Goal: Task Accomplishment & Management: Complete application form

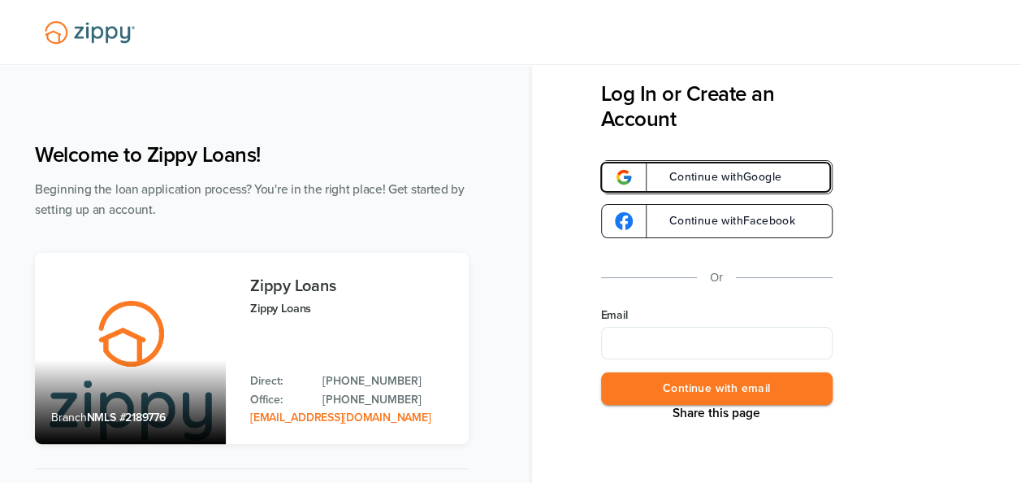
click at [690, 167] on link "Continue with Google" at bounding box center [717, 177] width 232 height 34
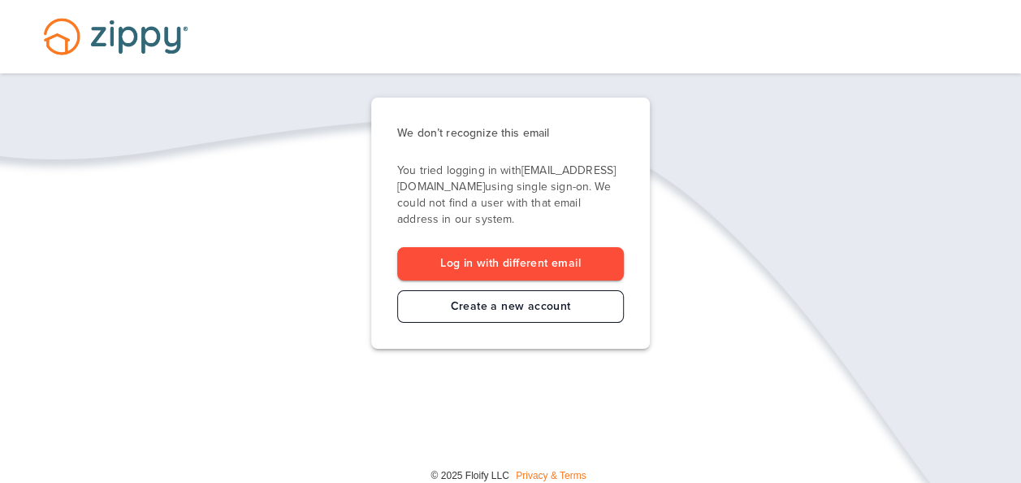
click at [505, 310] on link "Create a new account" at bounding box center [510, 306] width 227 height 33
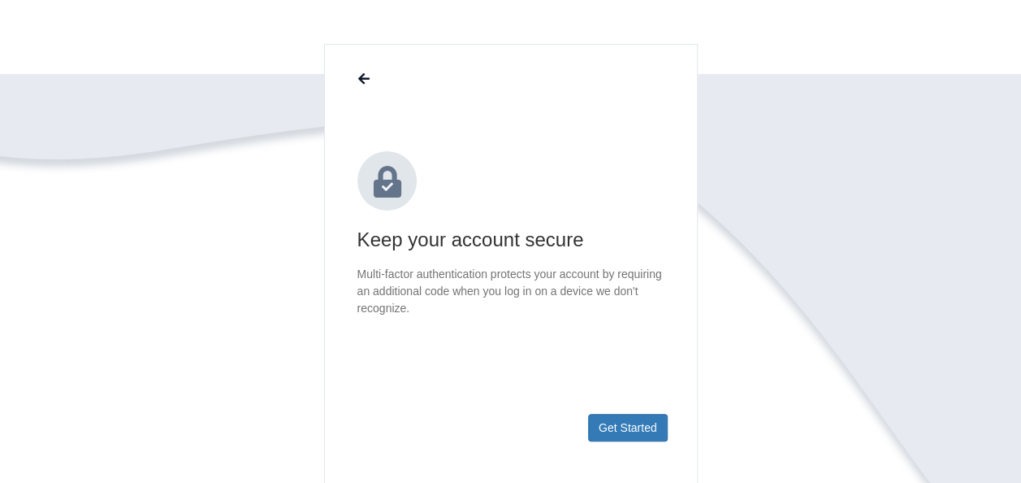
scroll to position [130, 0]
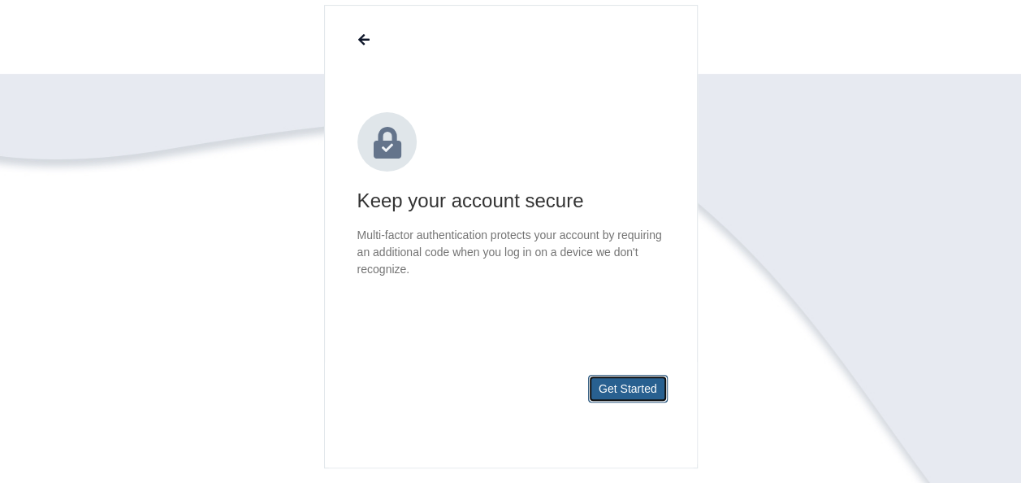
click at [637, 391] on button "Get Started" at bounding box center [628, 389] width 80 height 28
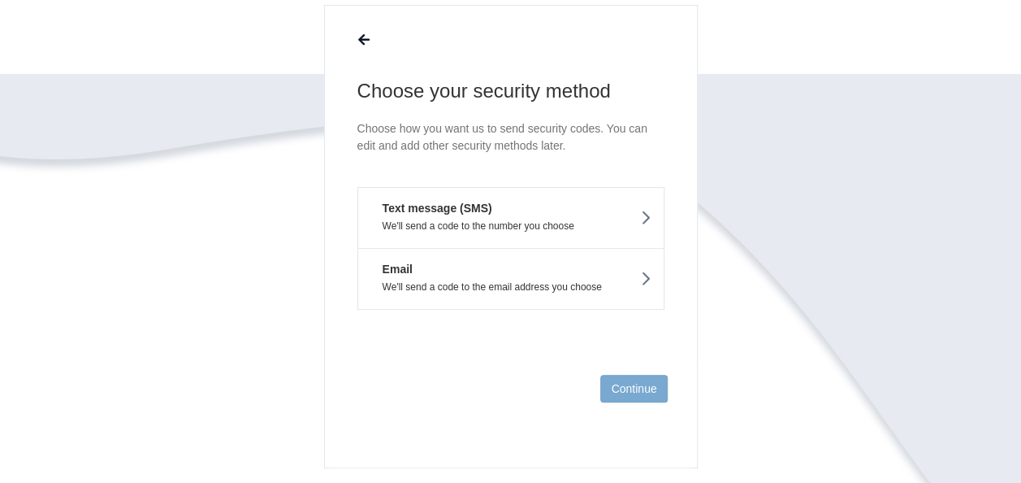
click at [772, 264] on section "Choose your security method Choose how you want us to send security codes. You …" at bounding box center [511, 285] width 926 height 561
click at [537, 271] on button "Email We'll send a code to the email address you choose" at bounding box center [510, 279] width 307 height 62
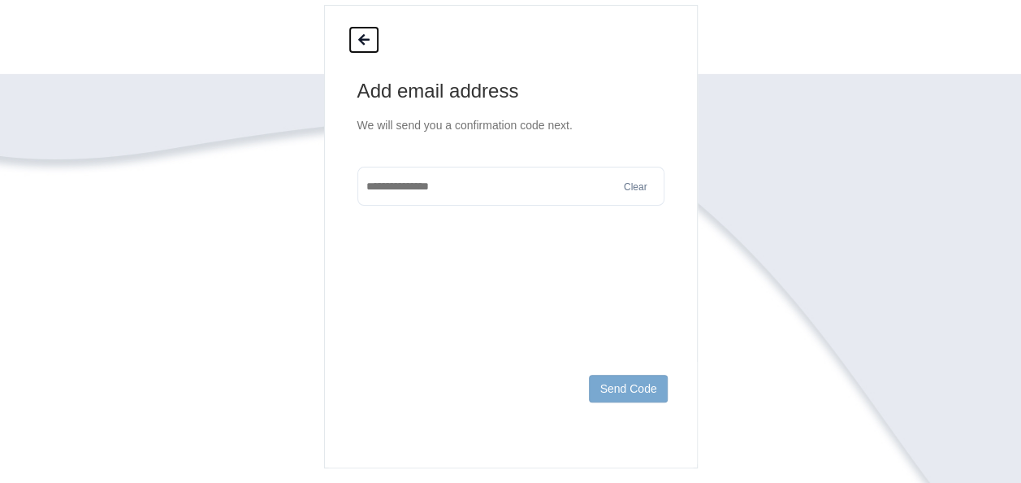
click at [362, 48] on button at bounding box center [364, 40] width 31 height 28
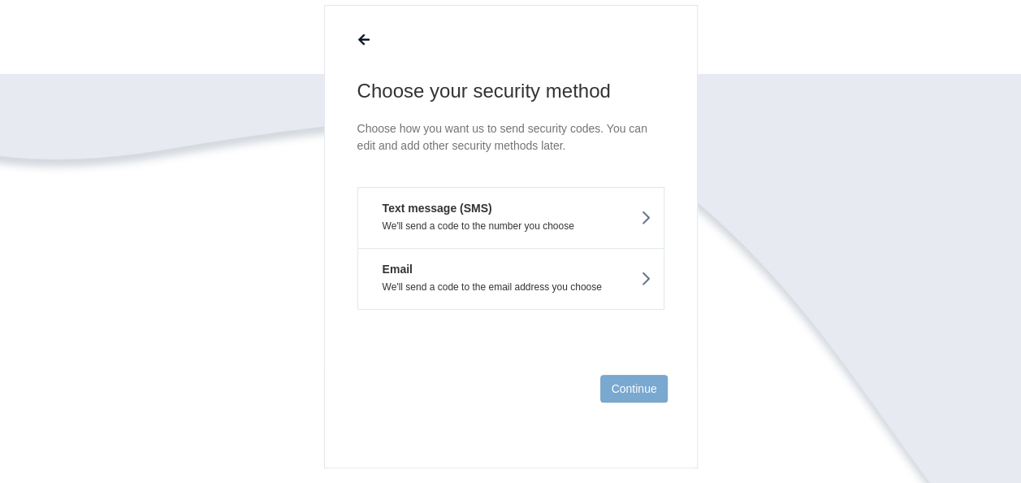
click at [440, 224] on p "We'll send a code to the number you choose" at bounding box center [510, 225] width 281 height 11
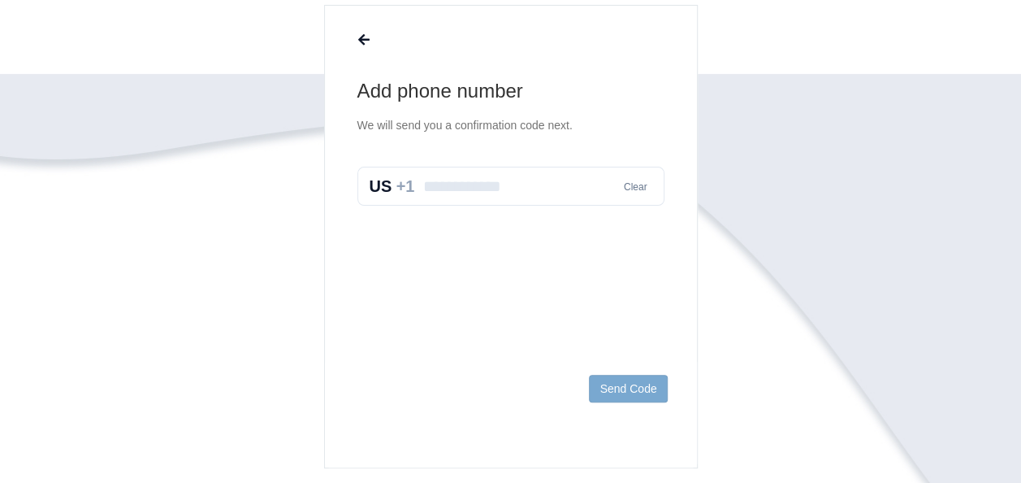
click at [385, 184] on div "Clear" at bounding box center [510, 186] width 307 height 39
click at [362, 43] on icon at bounding box center [363, 40] width 11 height 13
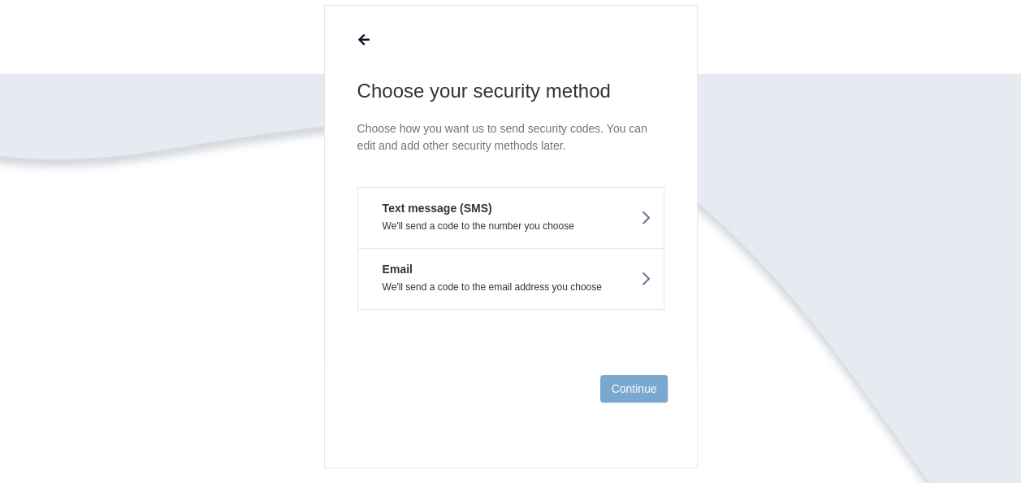
click at [421, 271] on button "Email We'll send a code to the email address you choose" at bounding box center [510, 279] width 307 height 62
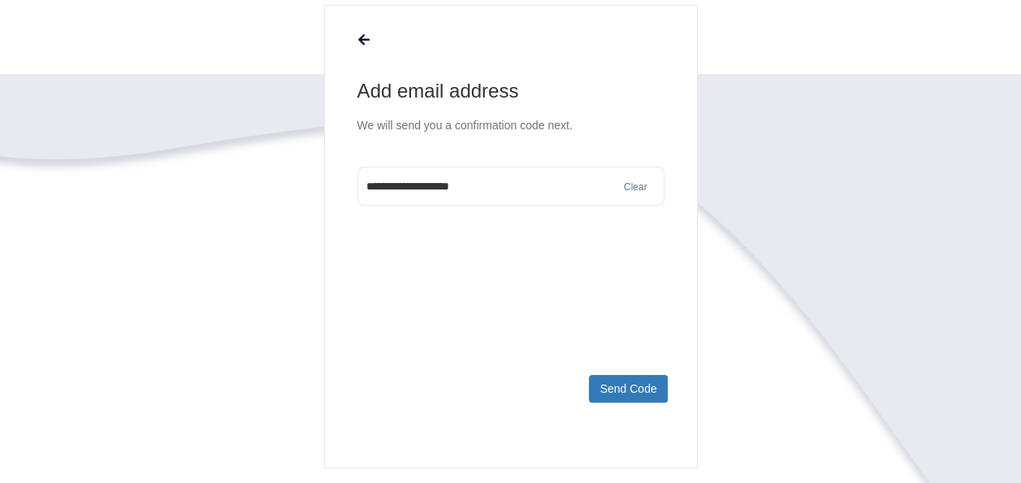
type input "**********"
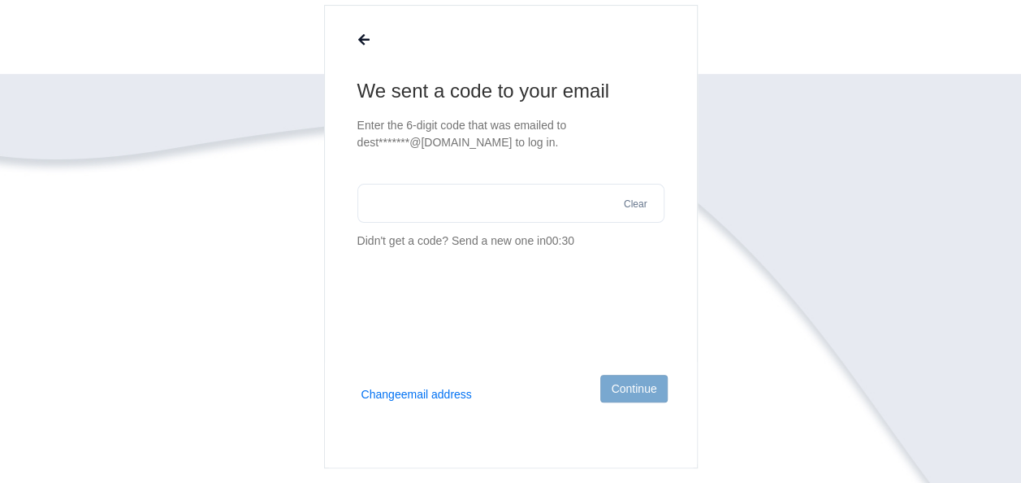
click at [412, 189] on input "text" at bounding box center [510, 203] width 307 height 39
type input "******"
click at [626, 383] on button "Continue" at bounding box center [633, 389] width 67 height 28
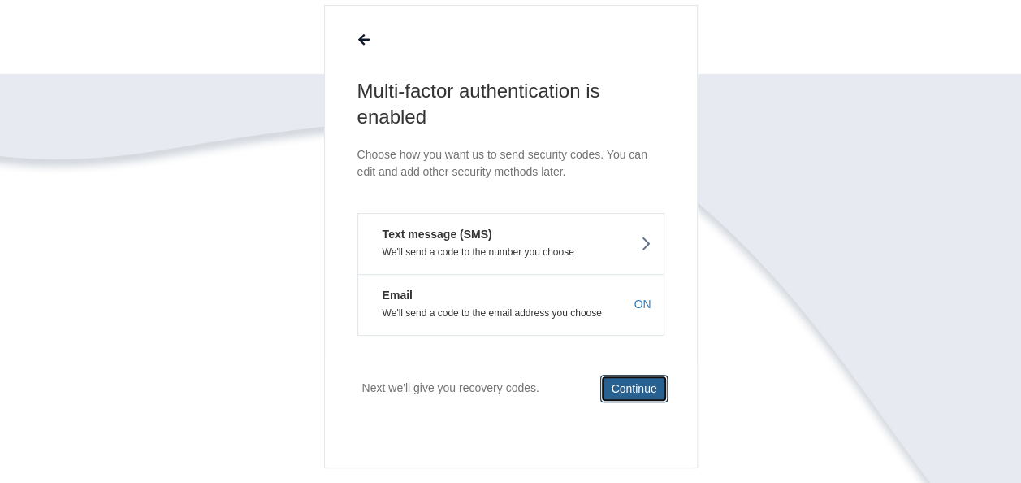
drag, startPoint x: 626, startPoint y: 383, endPoint x: 502, endPoint y: 365, distance: 124.8
click at [502, 365] on footer "Next we'll give you recovery codes. Continue" at bounding box center [511, 415] width 372 height 106
click at [634, 385] on button "Continue" at bounding box center [633, 389] width 67 height 28
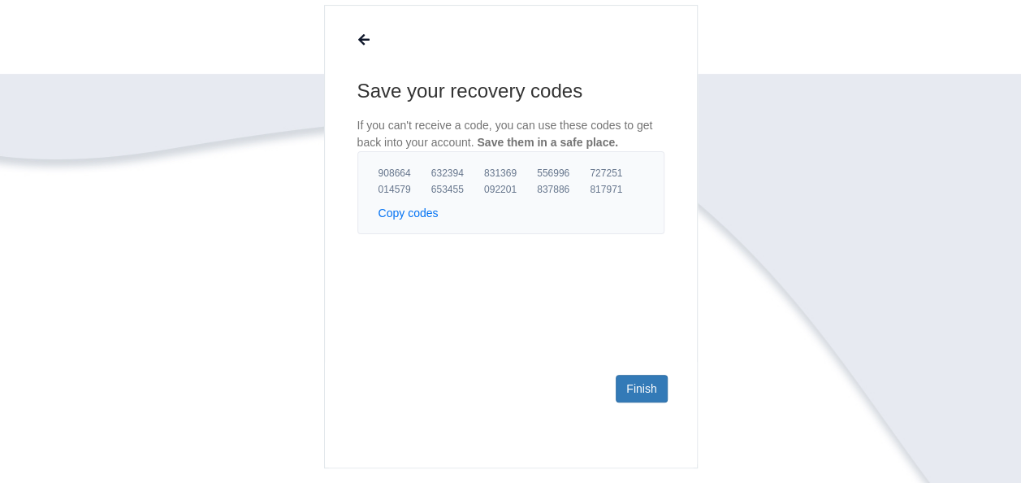
click at [395, 210] on button "Copy codes" at bounding box center [409, 213] width 60 height 16
click at [634, 382] on link "Finish" at bounding box center [641, 389] width 51 height 28
